Goal: Check status: Check status

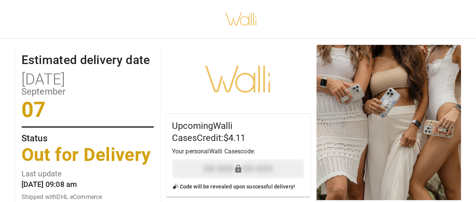
click at [240, 62] on div "Walli Cases" at bounding box center [238, 79] width 144 height 68
click at [120, 100] on p "07" at bounding box center [87, 109] width 132 height 21
click at [216, 72] on div "Walli Cases" at bounding box center [238, 79] width 144 height 68
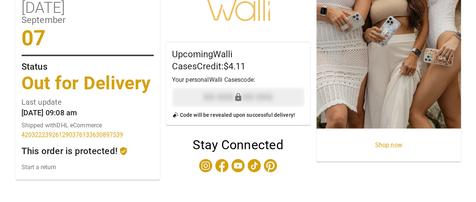
click at [240, 99] on icon at bounding box center [238, 97] width 6 height 8
click at [46, 95] on div "Estimated delivery date [DATE] Status Out for Delivery Last update [DATE] 09:08…" at bounding box center [87, 60] width 132 height 156
click at [69, 132] on link "420322239261290376133630897539" at bounding box center [87, 134] width 132 height 7
click at [234, 62] on h5 "Upcoming Walli Cases Credit: $4.11" at bounding box center [238, 60] width 132 height 24
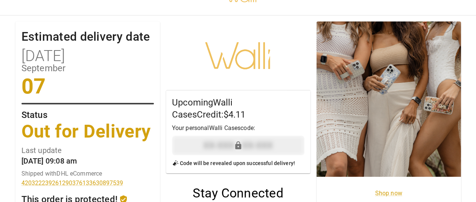
scroll to position [0, 0]
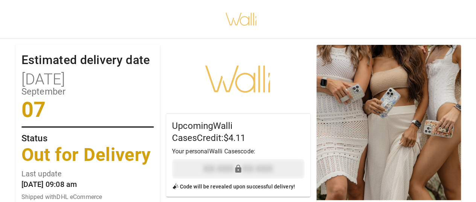
drag, startPoint x: 257, startPoint y: 84, endPoint x: 225, endPoint y: 74, distance: 33.3
click at [256, 83] on div "Walli Cases" at bounding box center [238, 79] width 144 height 68
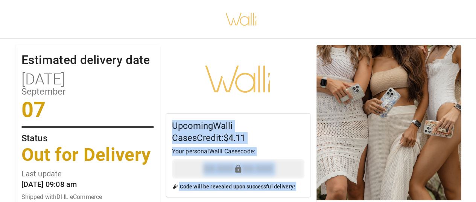
drag, startPoint x: 163, startPoint y: 70, endPoint x: 327, endPoint y: 82, distance: 165.2
click at [327, 82] on div "Estimated delivery date [DATE] Status Out for Delivery Last update [DATE] 09:08…" at bounding box center [238, 155] width 482 height 238
click at [235, 78] on div "Walli Cases" at bounding box center [238, 79] width 144 height 68
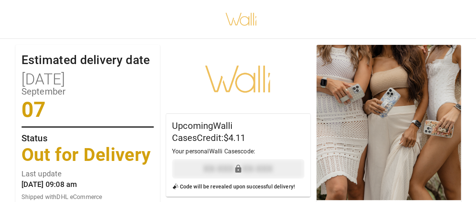
click at [235, 78] on div "Walli Cases" at bounding box center [238, 79] width 144 height 68
